Goal: Find specific page/section: Find specific page/section

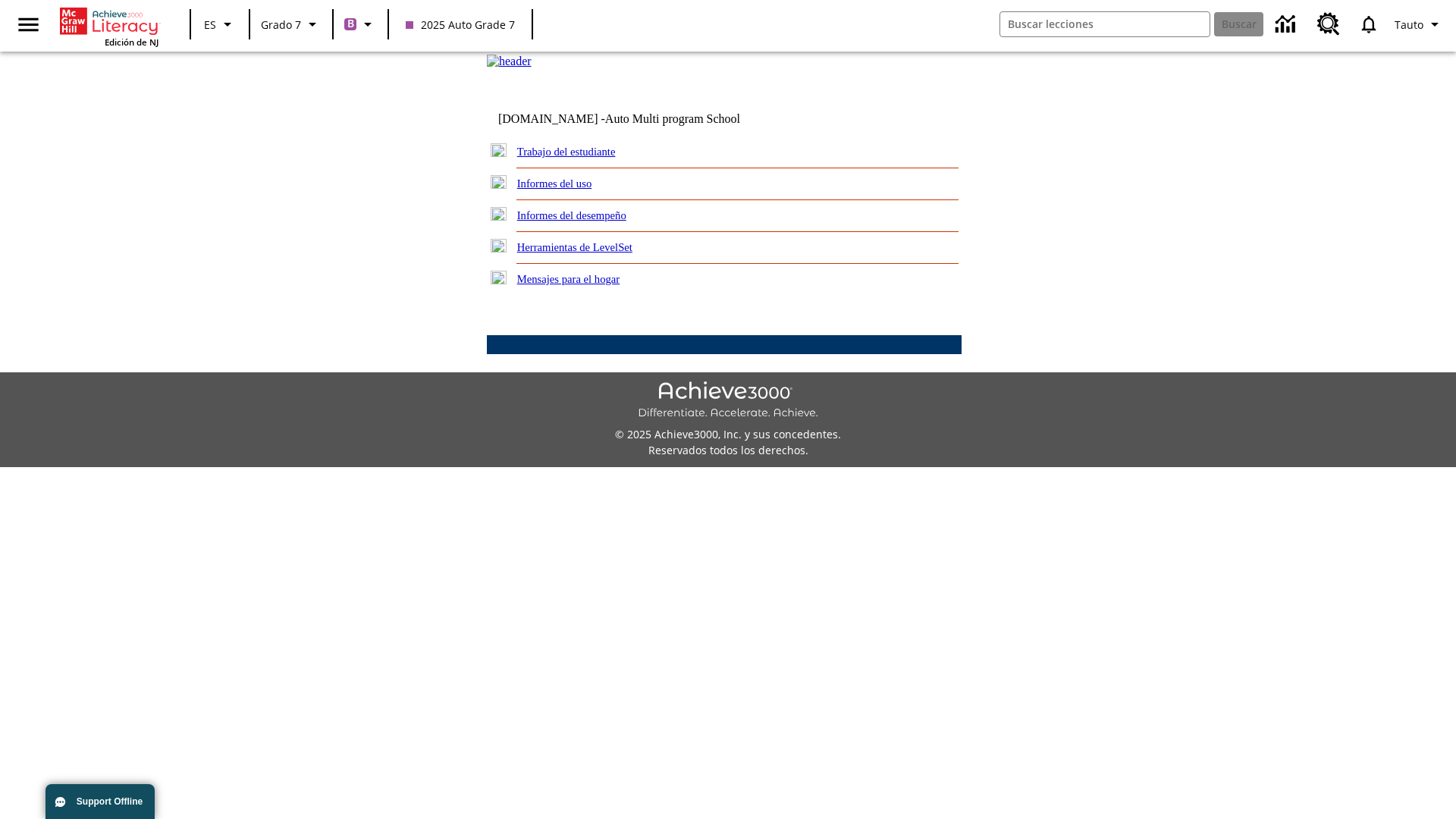
click at [584, 157] on link "Trabajo del estudiante" at bounding box center [566, 151] width 99 height 12
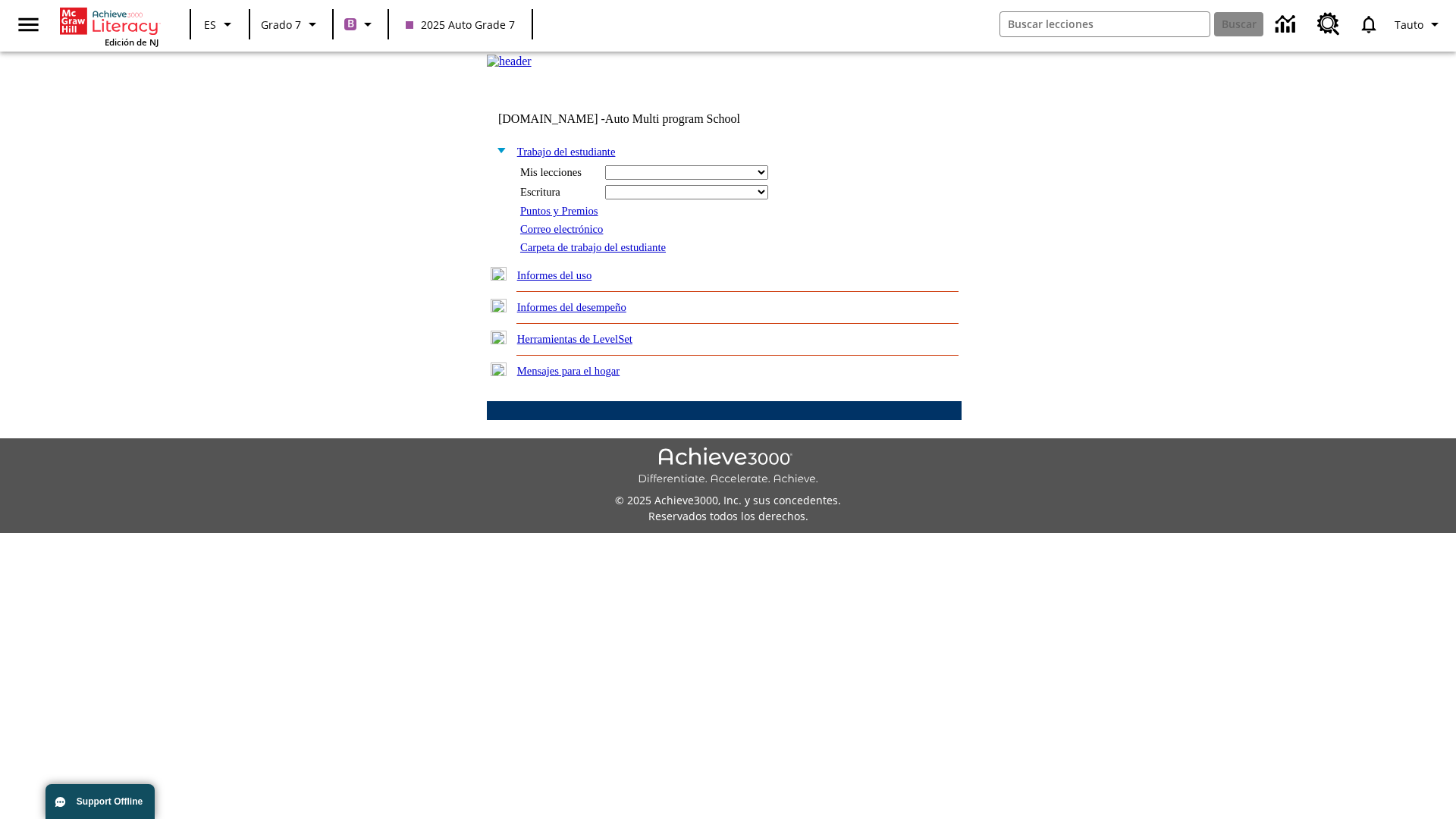
click at [567, 235] on link "Correo electrónico" at bounding box center [561, 228] width 83 height 12
